Goal: Information Seeking & Learning: Understand process/instructions

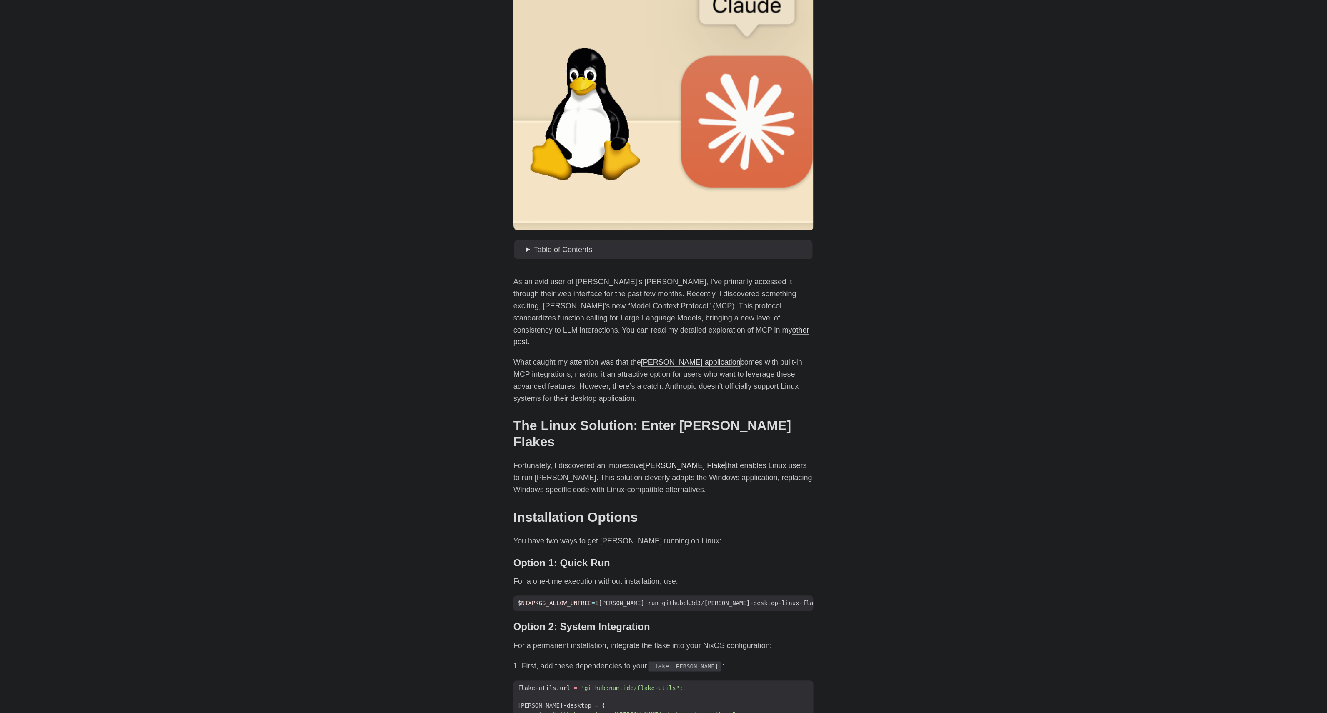
scroll to position [150, 0]
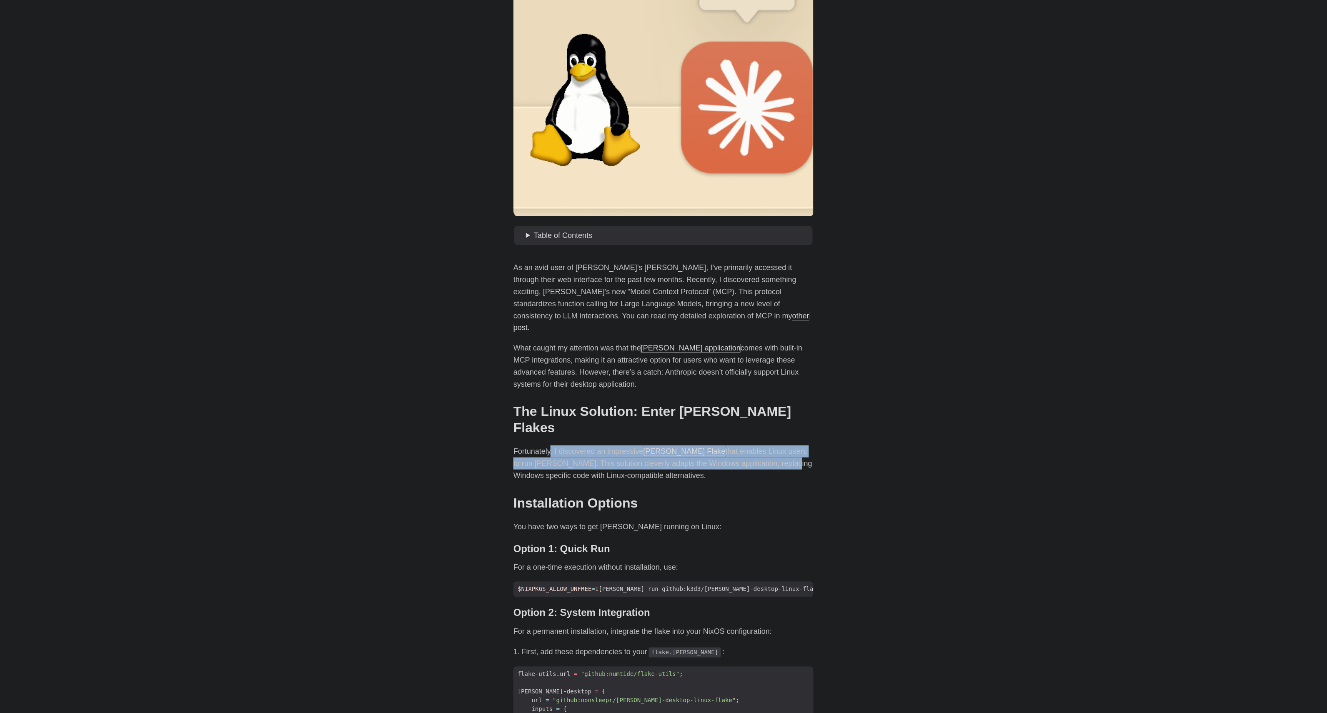
drag, startPoint x: 551, startPoint y: 423, endPoint x: 741, endPoint y: 441, distance: 190.9
click at [741, 446] on p "Fortunately, I discovered an impressive [PERSON_NAME] Flake that enables Linux …" at bounding box center [663, 464] width 300 height 36
drag, startPoint x: 744, startPoint y: 450, endPoint x: 497, endPoint y: 426, distance: 248.3
click at [497, 426] on body "[PERSON_NAME] Home About Posts Tags Archive Resume" at bounding box center [663, 657] width 1327 height 1614
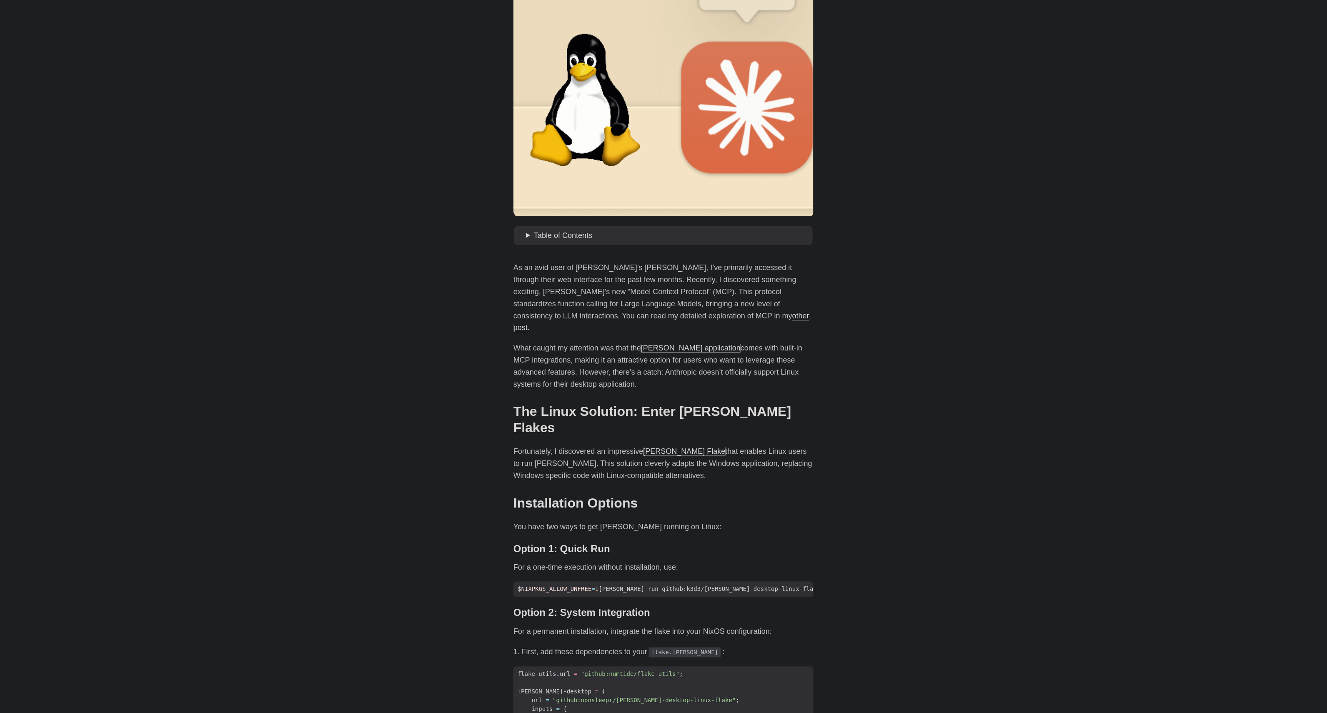
click at [497, 426] on body "[PERSON_NAME] Home About Posts Tags Archive Resume" at bounding box center [663, 657] width 1327 height 1614
click at [1026, 407] on body "[PERSON_NAME] Home About Posts Tags Archive Resume" at bounding box center [663, 657] width 1327 height 1614
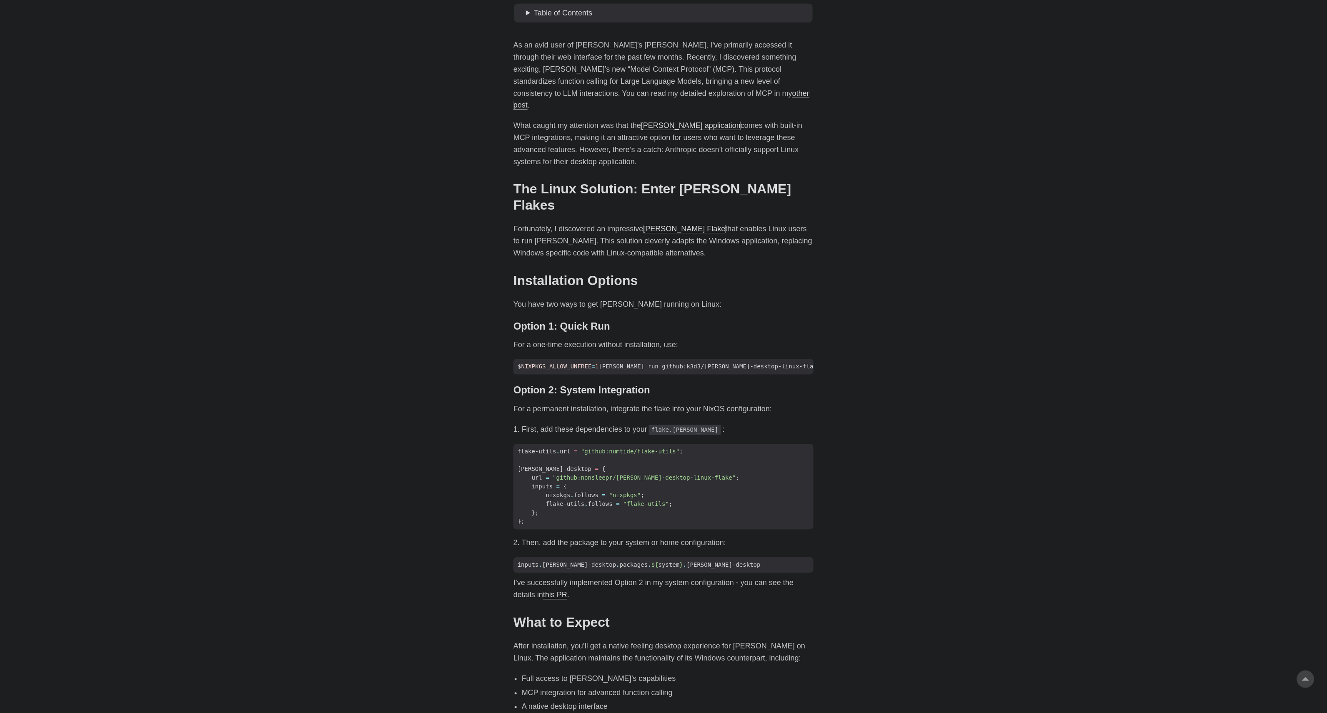
scroll to position [450, 0]
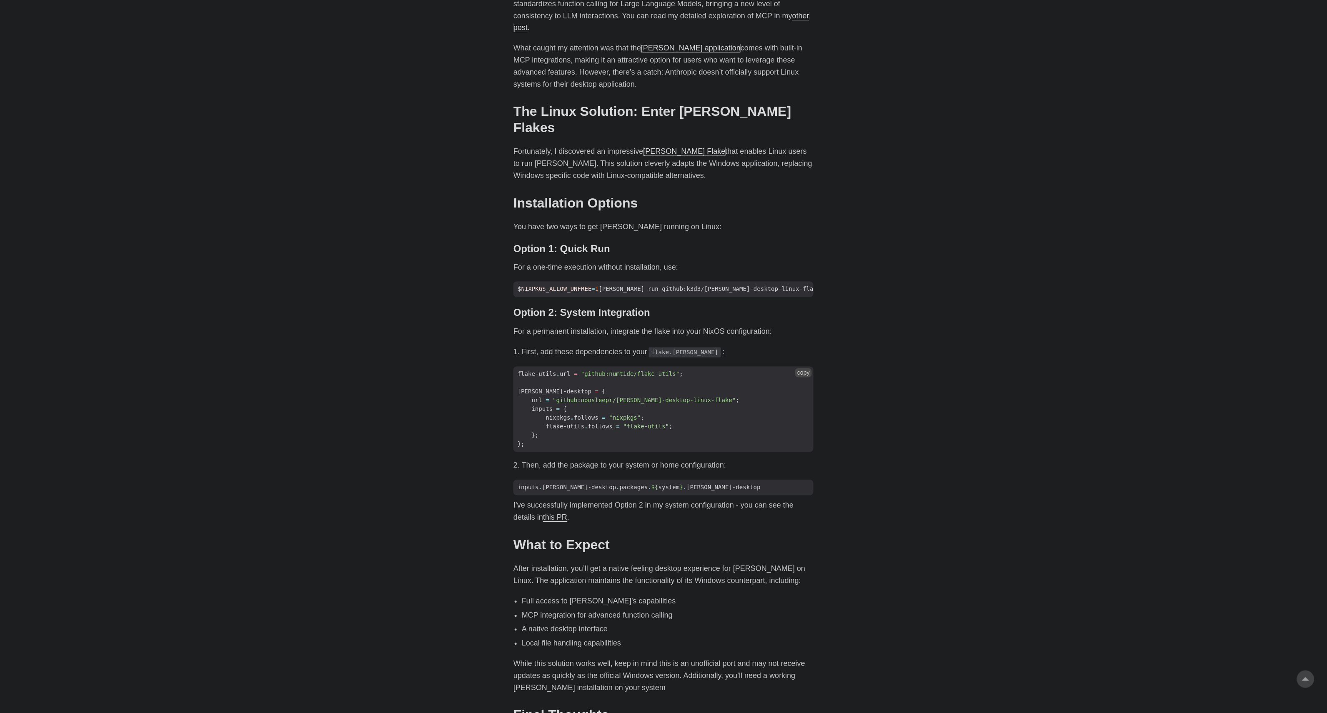
drag, startPoint x: 526, startPoint y: 348, endPoint x: 587, endPoint y: 406, distance: 84.6
click at [587, 404] on code "flake-utils . url = "github:numtide/flake-utils" ; [PERSON_NAME]-desktop = { ur…" at bounding box center [663, 410] width 300 height 86
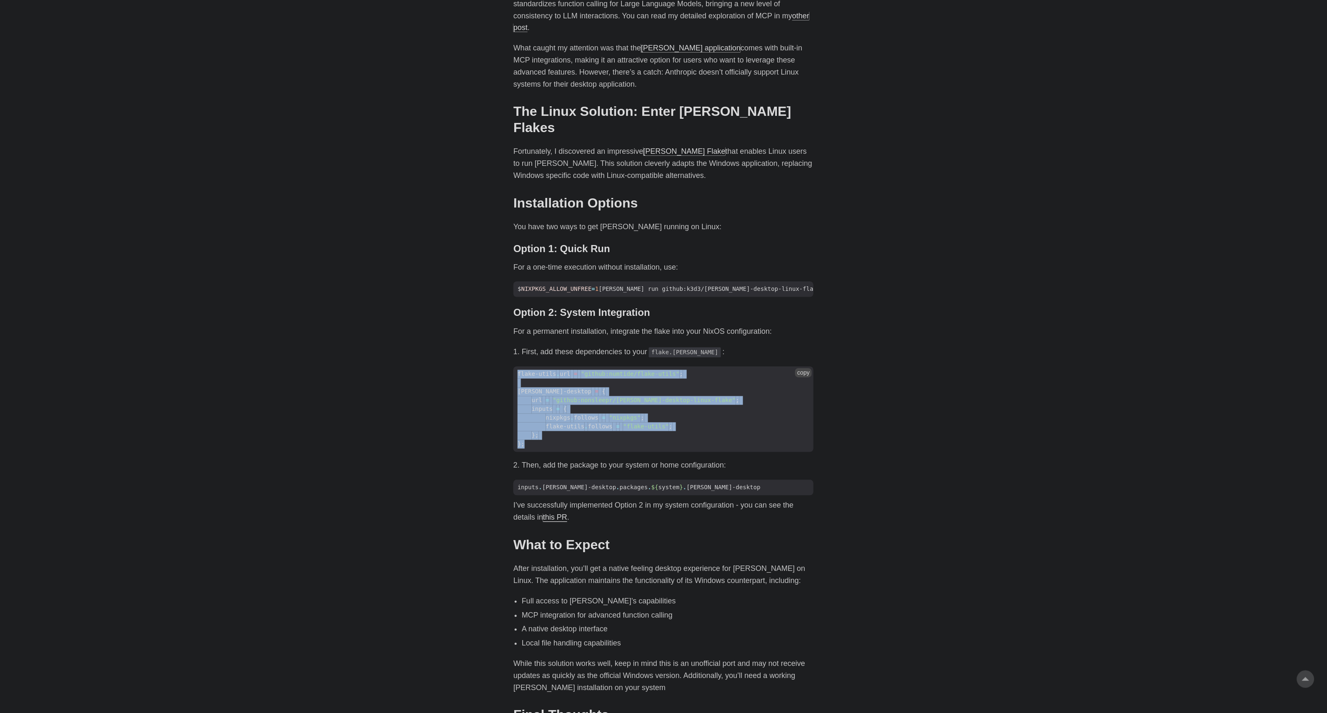
drag, startPoint x: 582, startPoint y: 423, endPoint x: 518, endPoint y: 346, distance: 99.8
click at [518, 367] on code "flake-utils . url = "github:numtide/flake-utils" ; [PERSON_NAME]-desktop = { ur…" at bounding box center [663, 410] width 300 height 86
click at [518, 371] on span "flake-utils" at bounding box center [537, 374] width 39 height 7
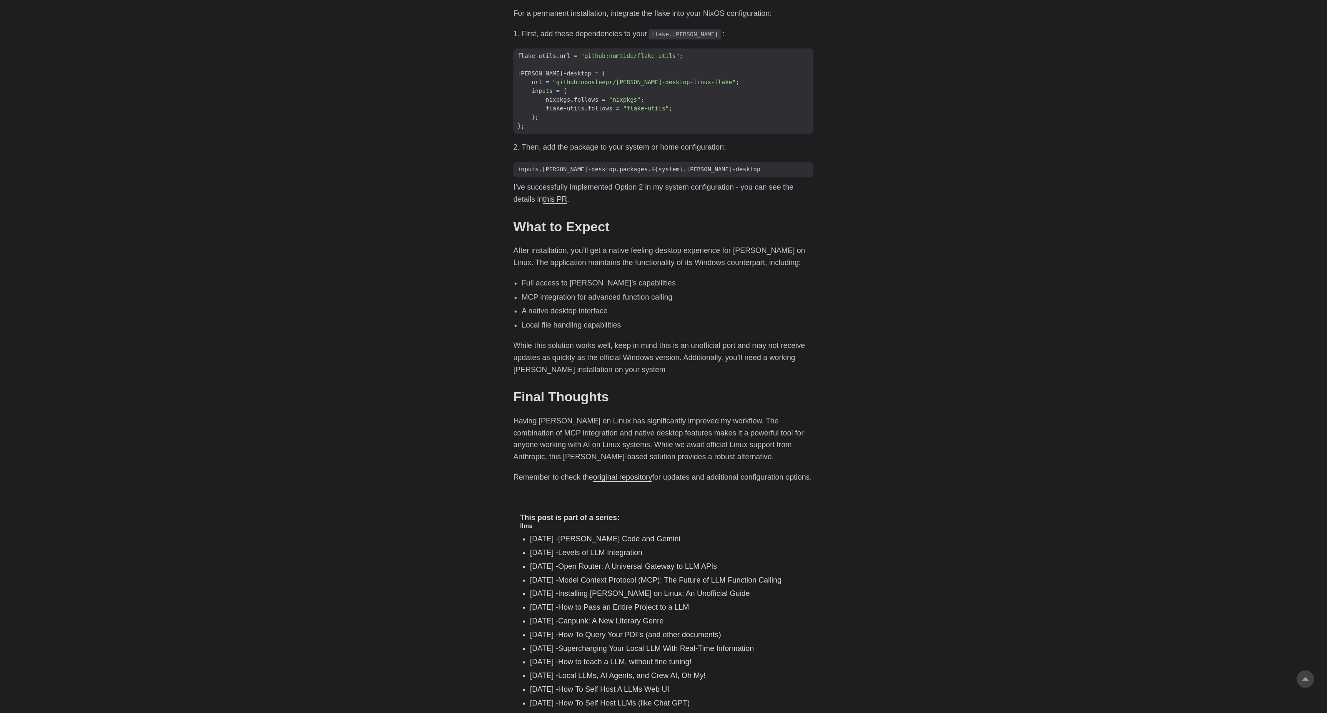
scroll to position [884, 0]
